Goal: Task Accomplishment & Management: Use online tool/utility

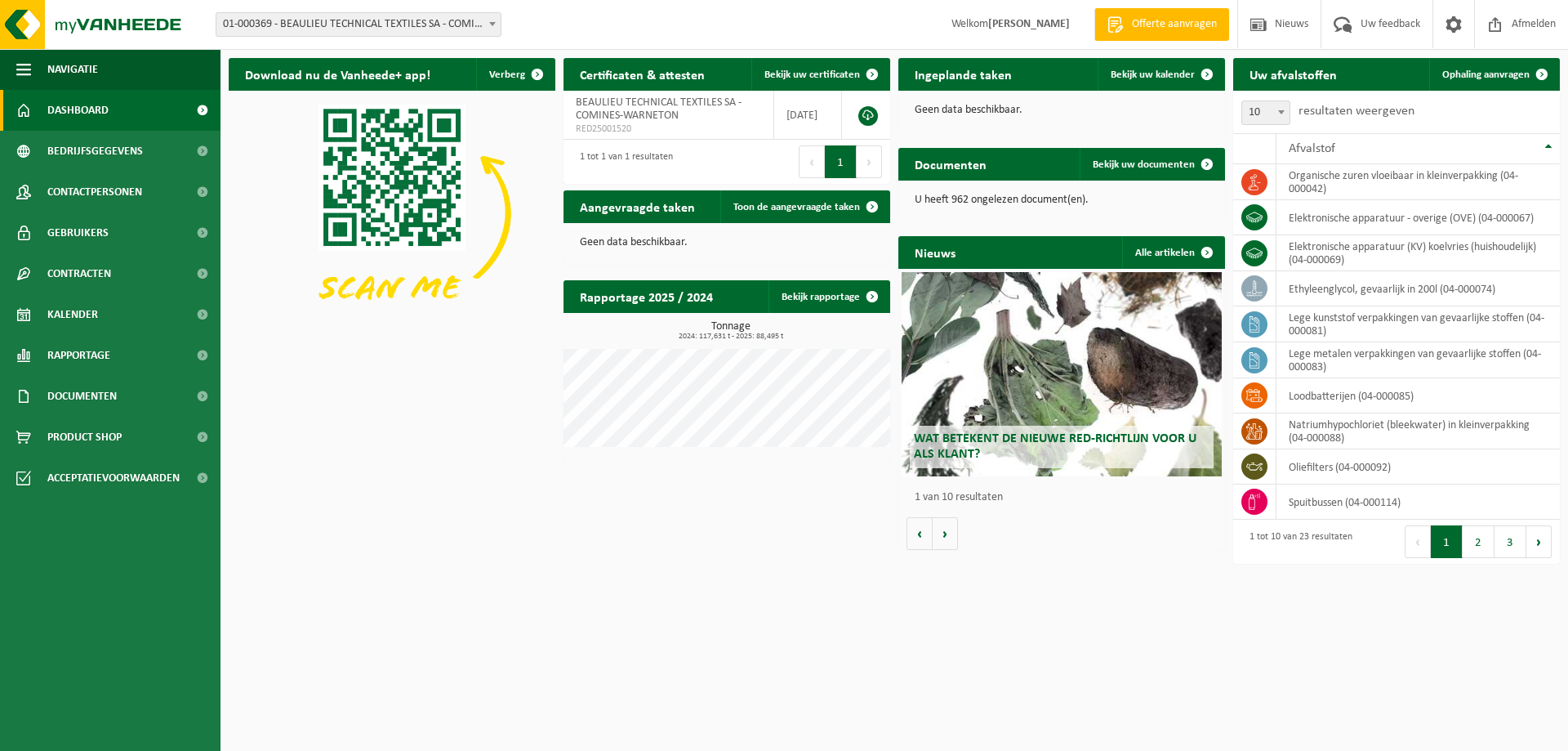
drag, startPoint x: 88, startPoint y: 313, endPoint x: 358, endPoint y: 302, distance: 270.2
click at [91, 311] on span "Kalender" at bounding box center [73, 314] width 51 height 41
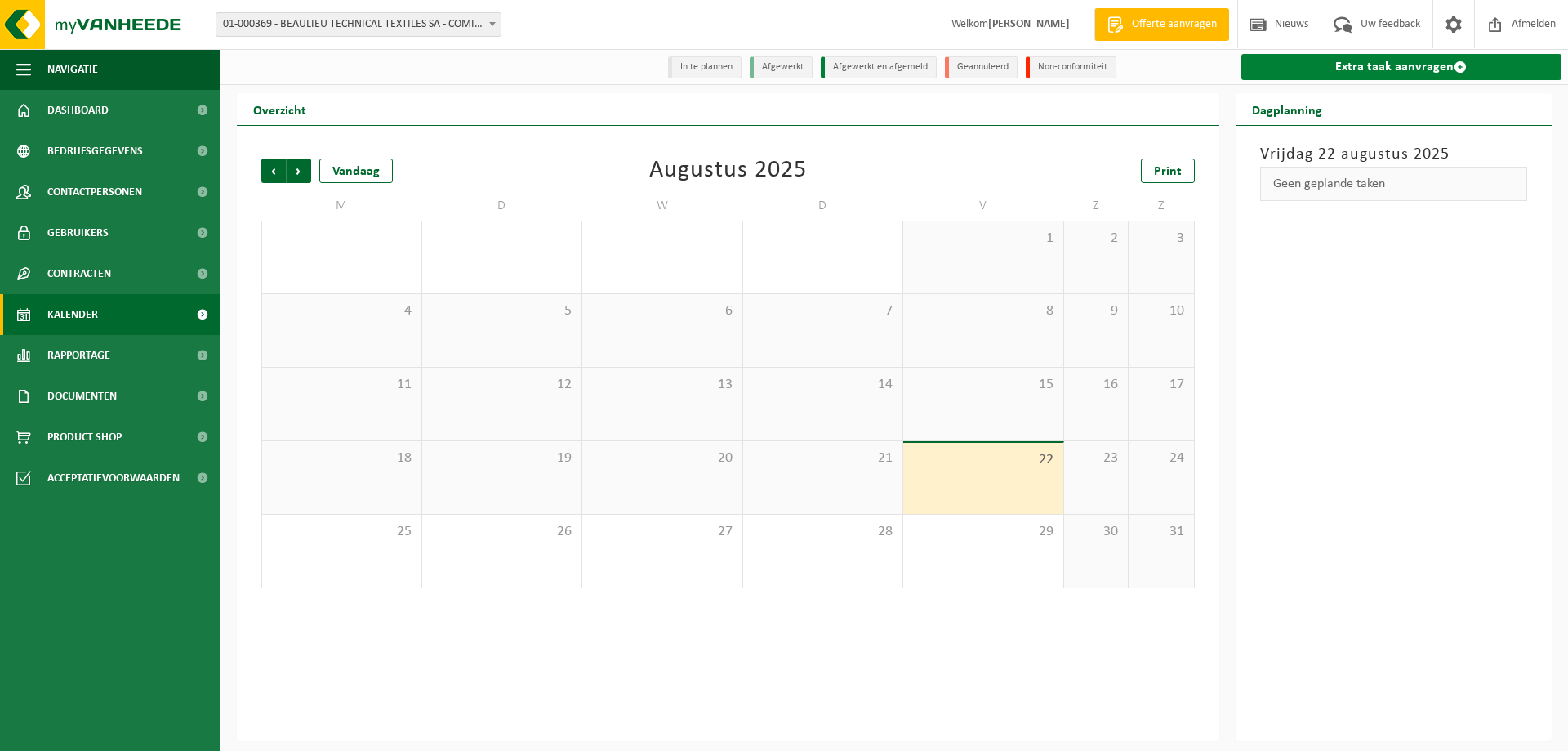
click at [1409, 69] on link "Extra taak aanvragen" at bounding box center [1402, 67] width 321 height 26
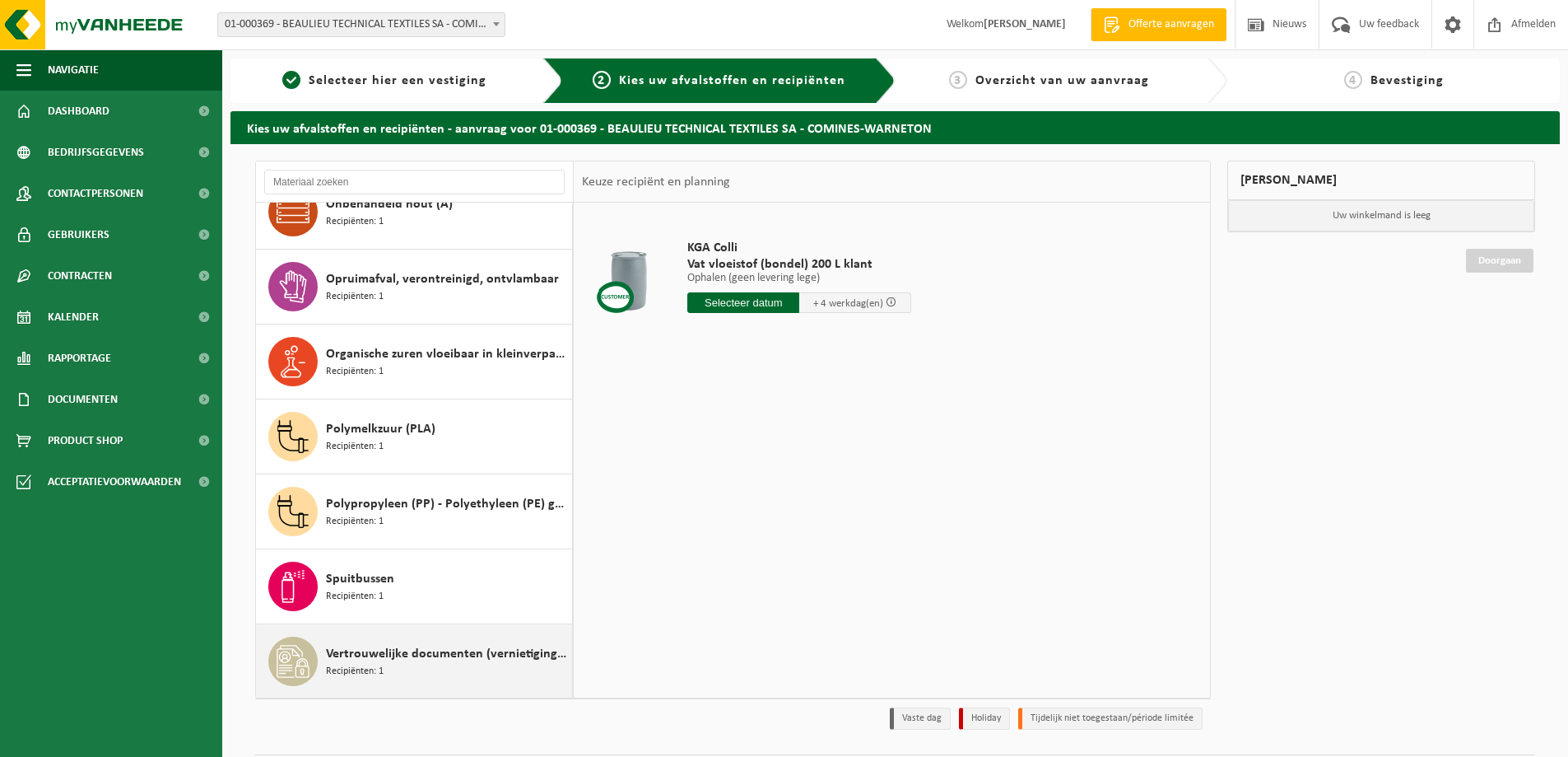
scroll to position [988, 0]
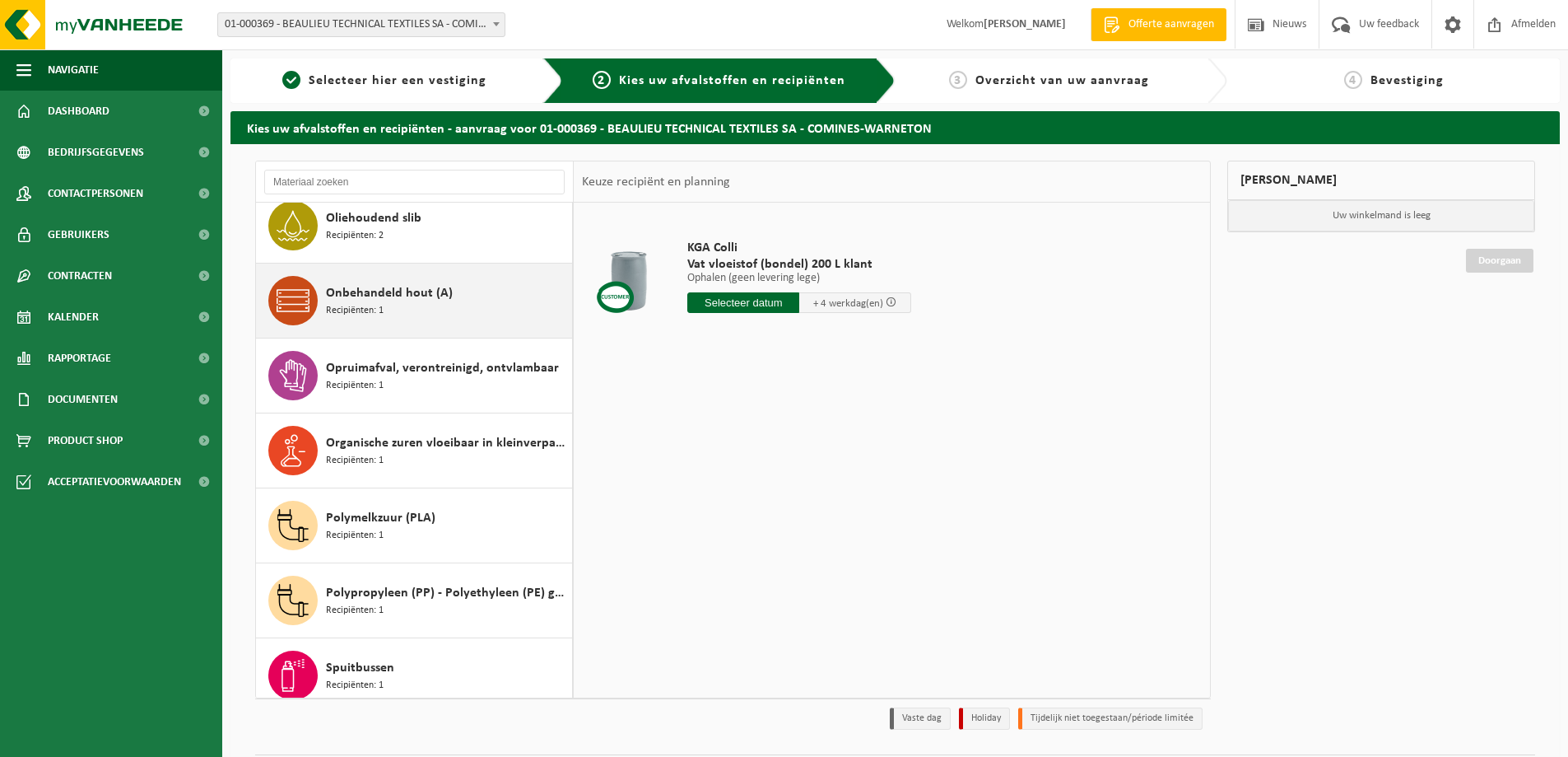
click at [389, 306] on div "Onbehandeld hout (A) Recipiënten: 1" at bounding box center [447, 301] width 242 height 49
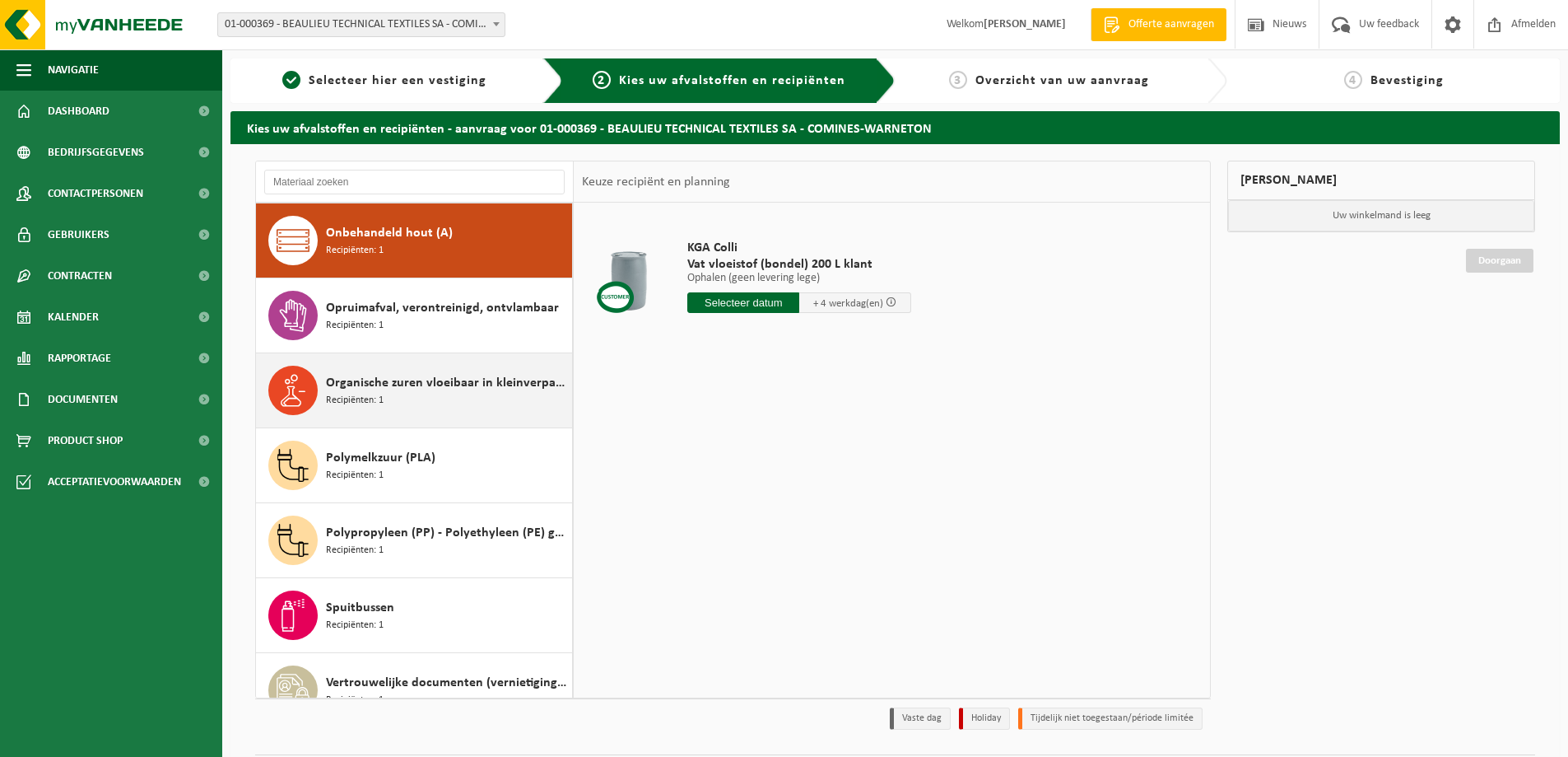
scroll to position [1049, 0]
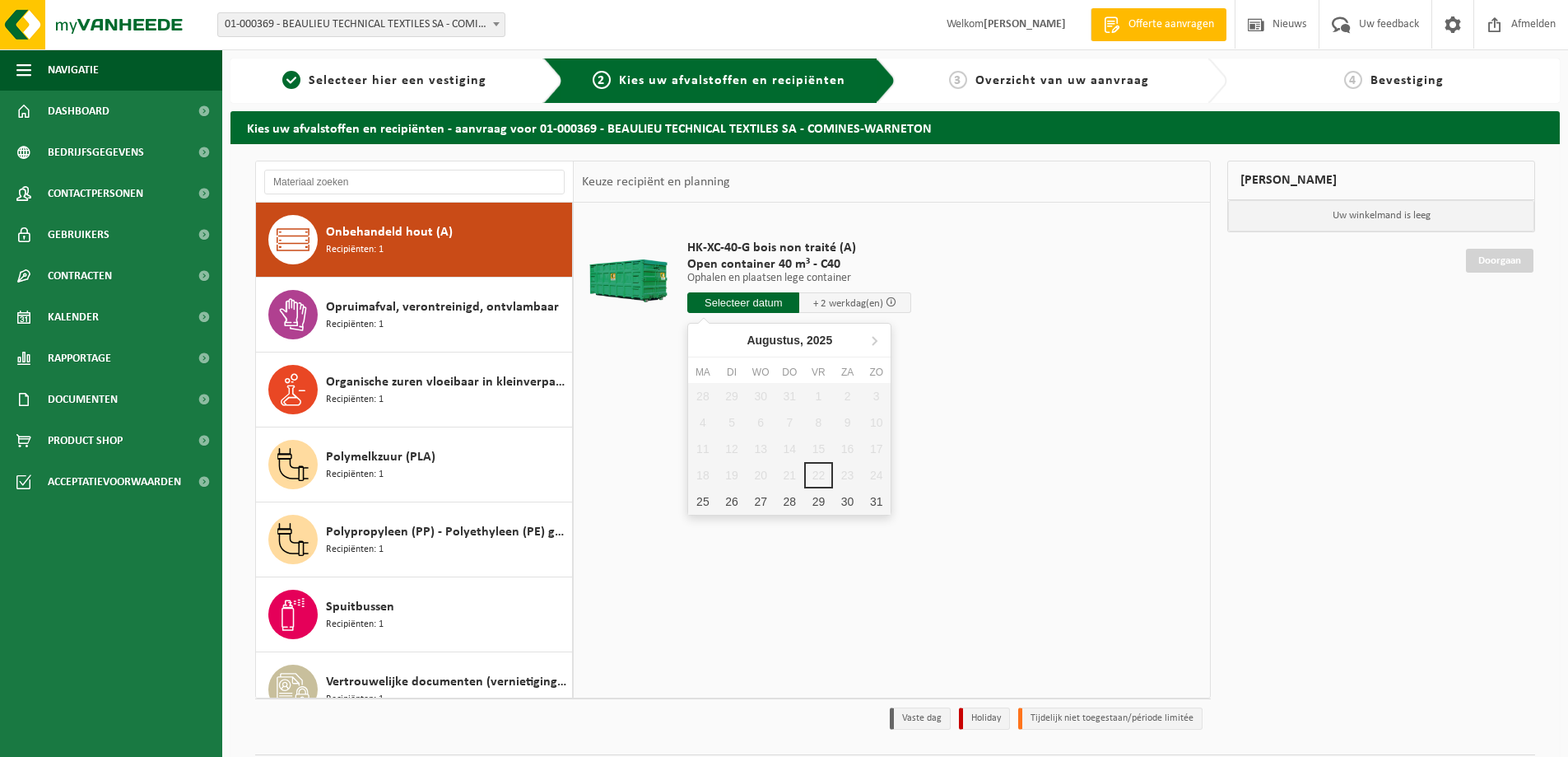
click at [736, 304] on input "text" at bounding box center [744, 302] width 112 height 21
click at [702, 499] on div "25" at bounding box center [703, 501] width 29 height 27
type input "Van 2025-08-25"
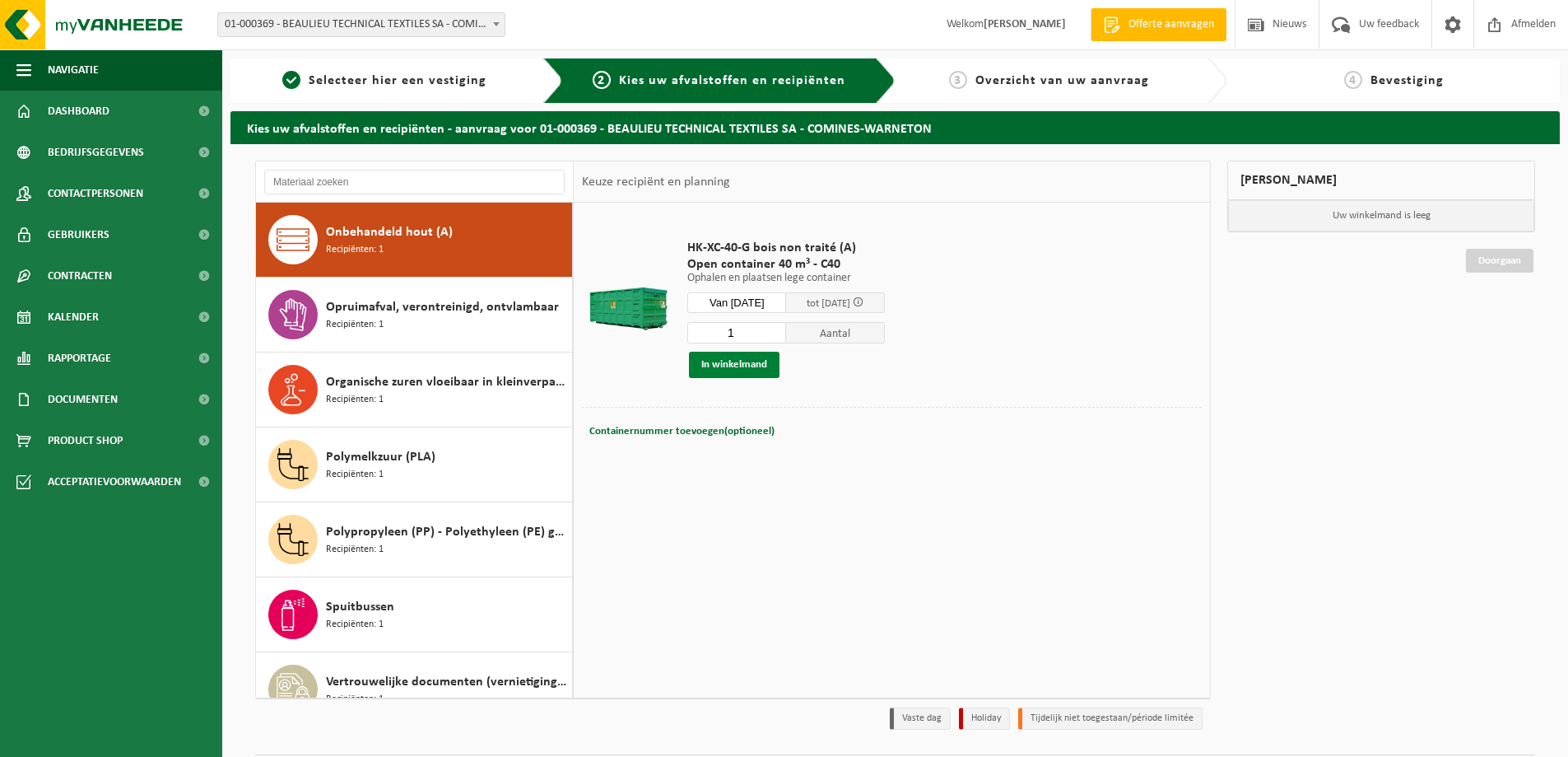
click at [735, 357] on button "In winkelmand" at bounding box center [734, 365] width 90 height 27
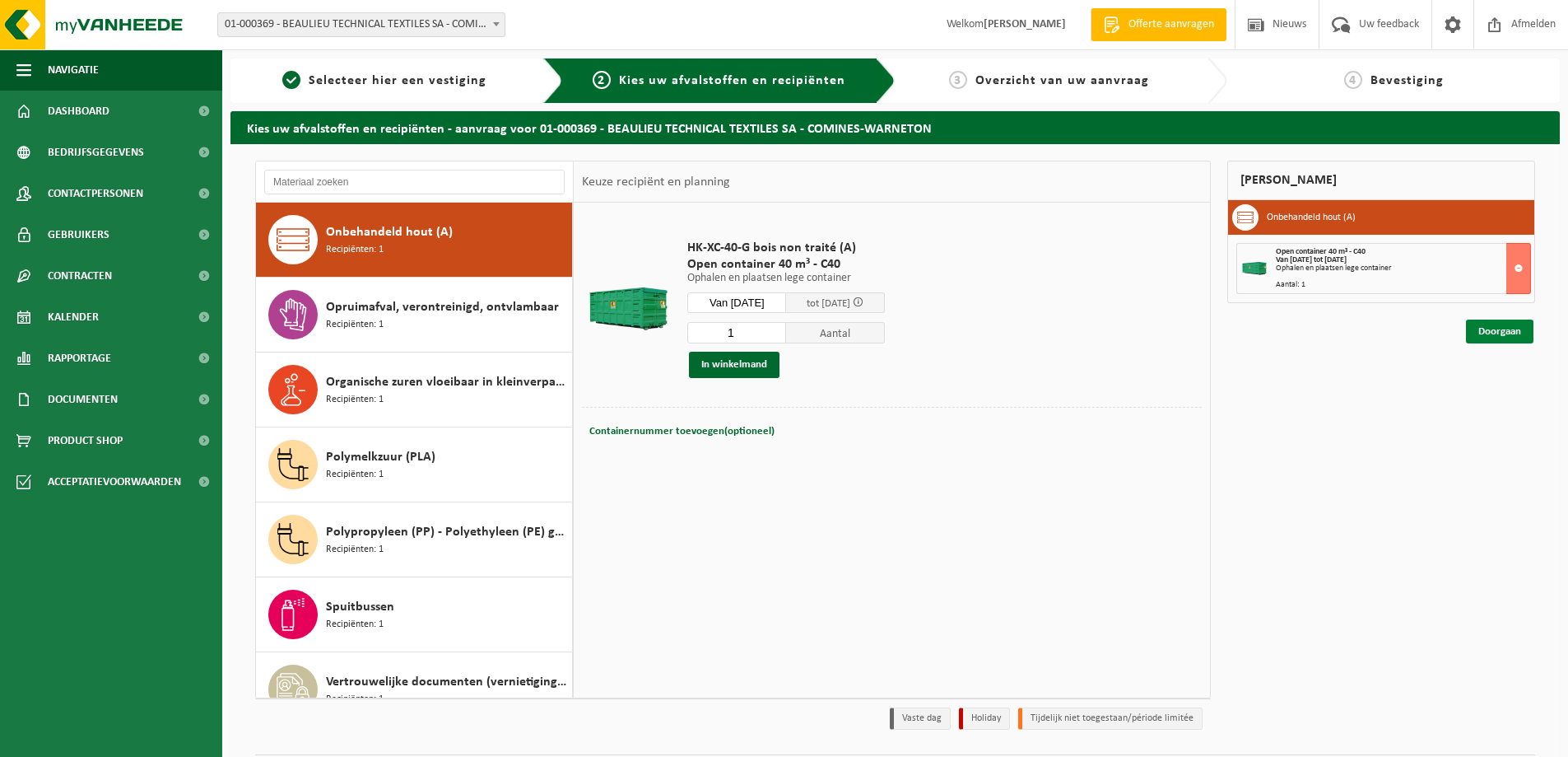
click at [1503, 328] on link "Doorgaan" at bounding box center [1500, 331] width 68 height 24
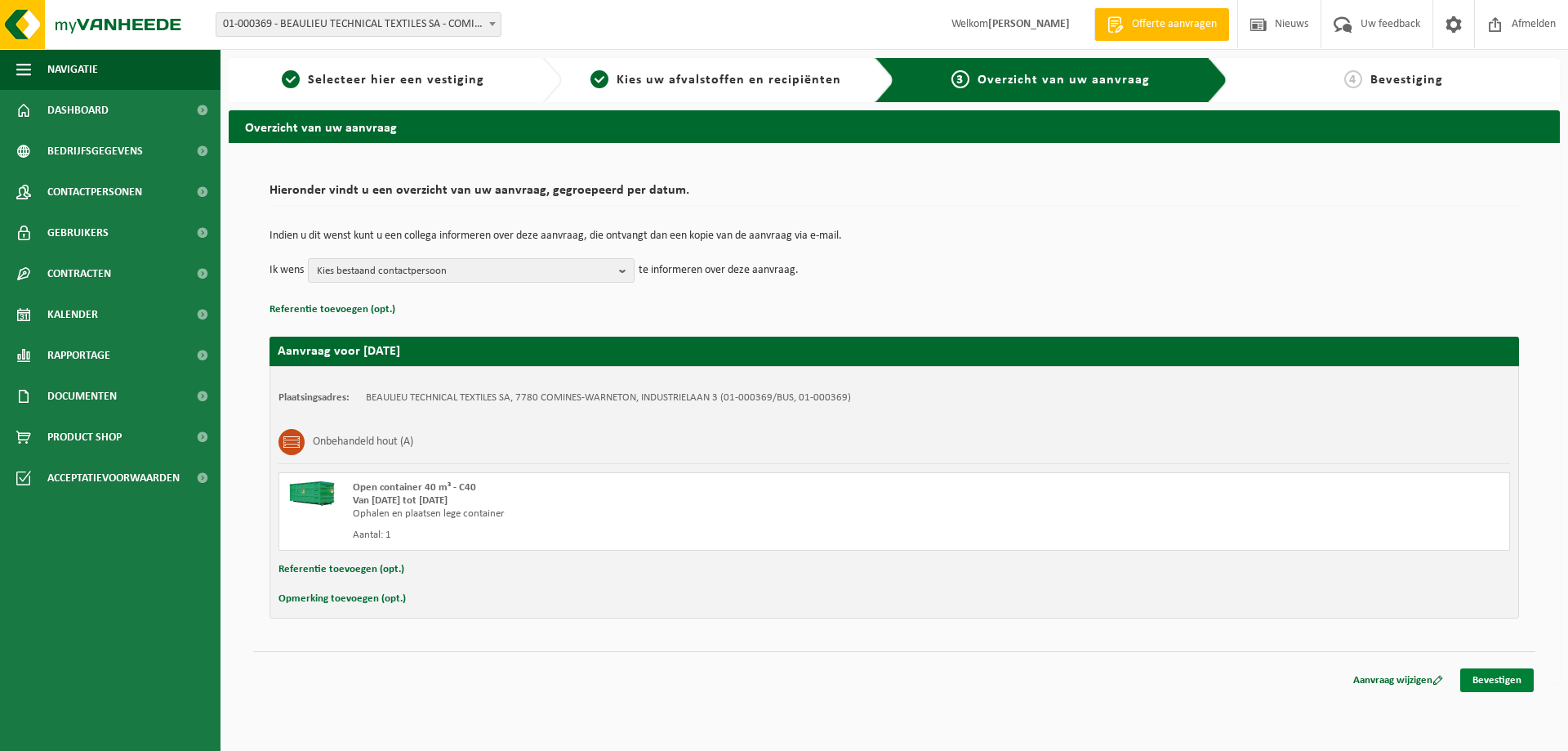
click at [1480, 678] on link "Bevestigen" at bounding box center [1497, 679] width 74 height 24
